Goal: Task Accomplishment & Management: Manage account settings

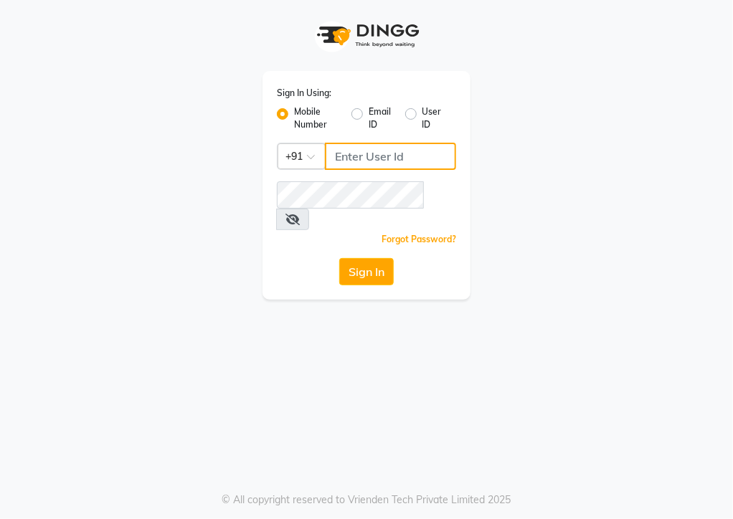
click at [372, 148] on input "Username" at bounding box center [390, 156] width 131 height 27
type input "1111111111"
click at [390, 154] on input "1111111111" at bounding box center [390, 156] width 131 height 27
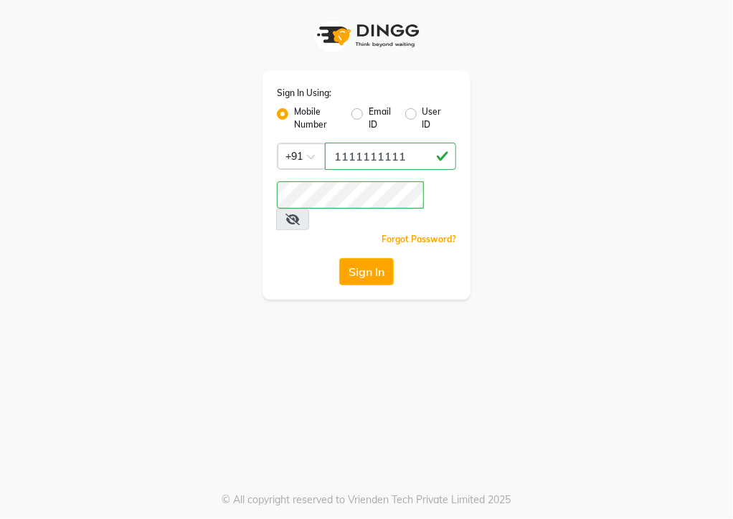
click at [634, 230] on div "Sign In Using: Mobile Number Email ID User ID Country Code × [PHONE_NUMBER] Rem…" at bounding box center [366, 150] width 689 height 300
click at [379, 258] on button "Sign In" at bounding box center [366, 271] width 55 height 27
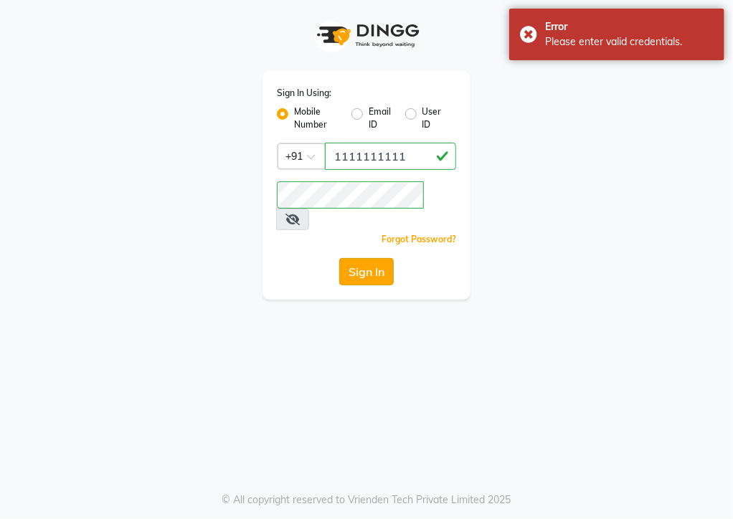
click at [367, 259] on button "Sign In" at bounding box center [366, 271] width 55 height 27
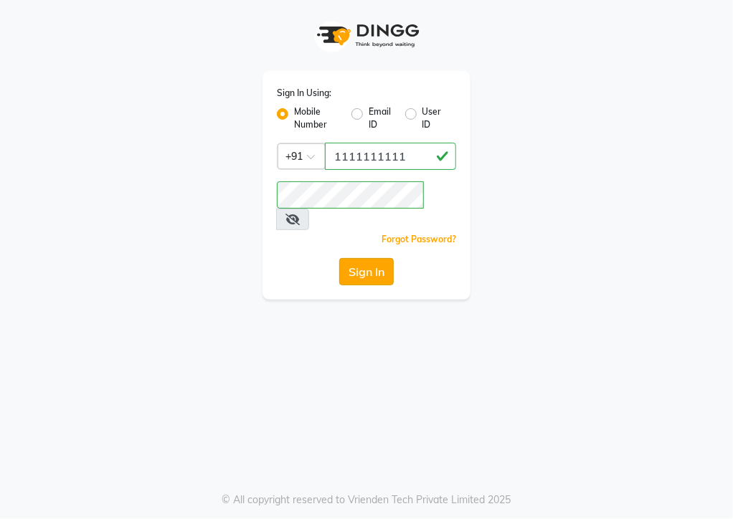
click at [367, 259] on button "Sign In" at bounding box center [366, 271] width 55 height 27
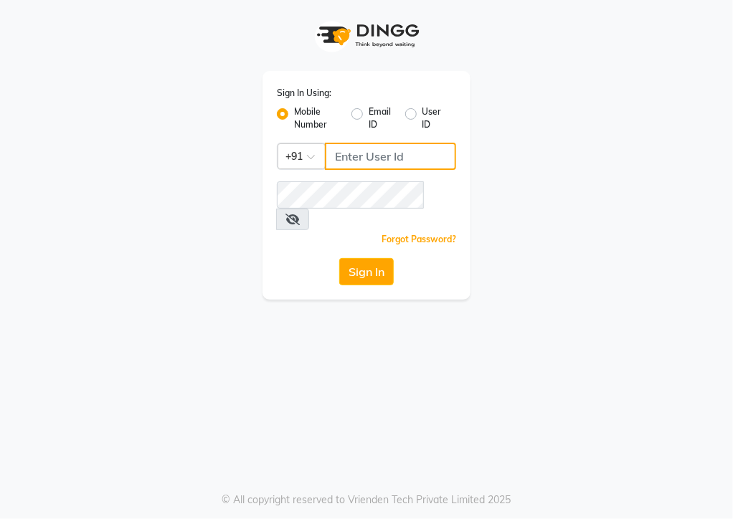
click at [347, 156] on input "Username" at bounding box center [390, 156] width 131 height 27
type input "1111111111"
click at [385, 154] on input "1111111111" at bounding box center [390, 156] width 131 height 27
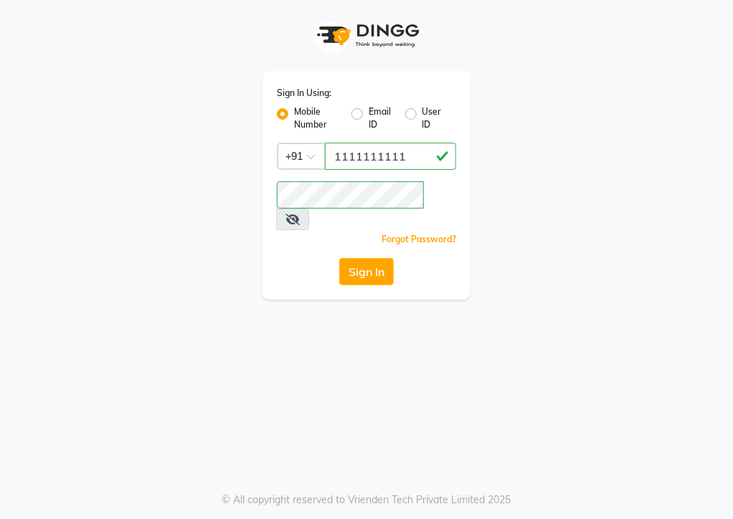
click at [234, 259] on div "Sign In Using: Mobile Number Email ID User ID Country Code × +91 1111111111 Rem…" at bounding box center [366, 150] width 689 height 300
click at [367, 258] on button "Sign In" at bounding box center [366, 271] width 55 height 27
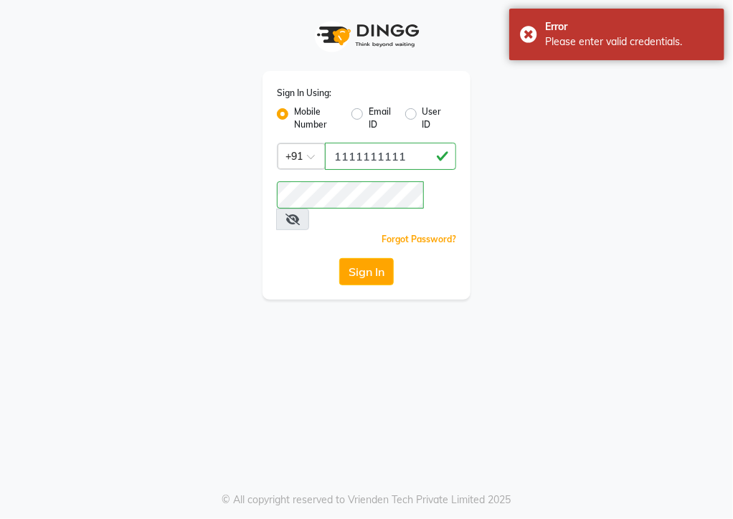
click at [300, 214] on icon at bounding box center [293, 219] width 14 height 11
click at [376, 258] on button "Sign In" at bounding box center [366, 271] width 55 height 27
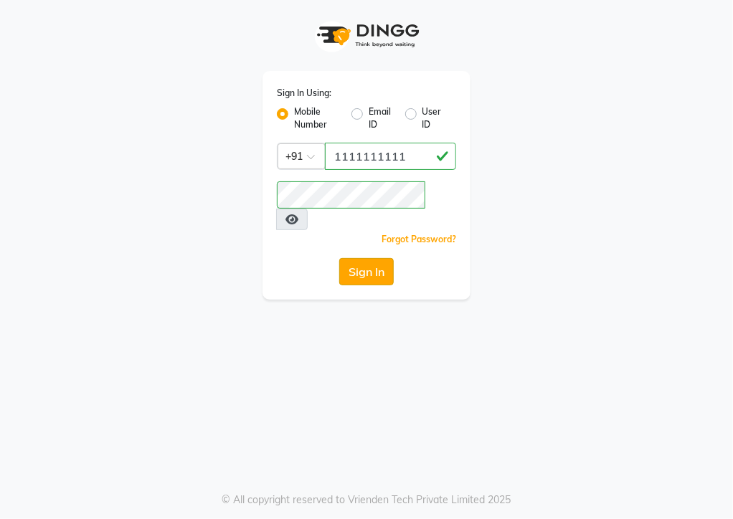
click at [376, 258] on button "Sign In" at bounding box center [366, 271] width 55 height 27
